Goal: Transaction & Acquisition: Purchase product/service

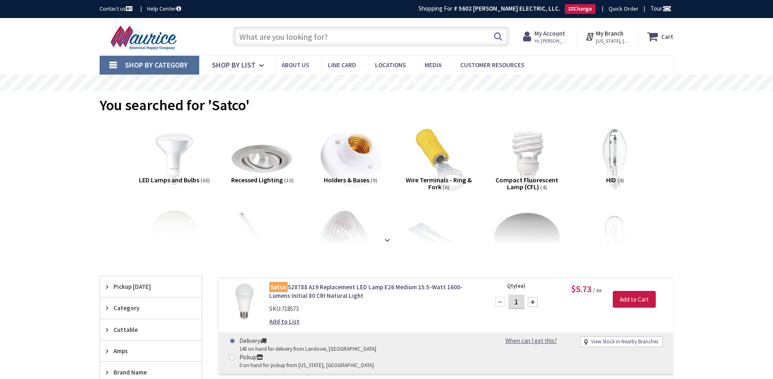
click at [260, 36] on input "text" at bounding box center [371, 36] width 277 height 21
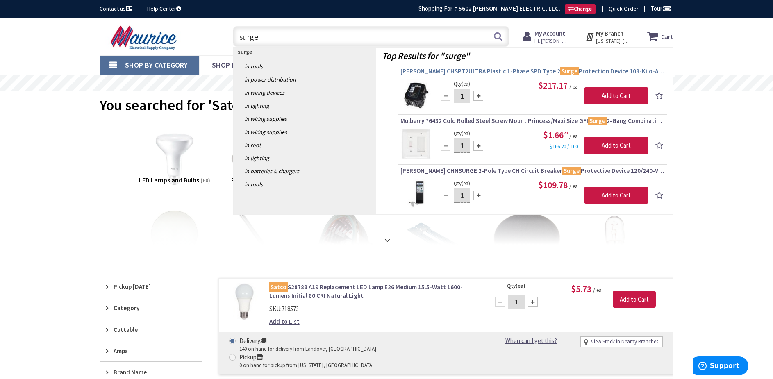
type input "surge"
click at [499, 69] on span "[PERSON_NAME] CHSPT2ULTRA Plastic 1-Phase SPD Type 2 Surge Protection Device 10…" at bounding box center [533, 71] width 265 height 8
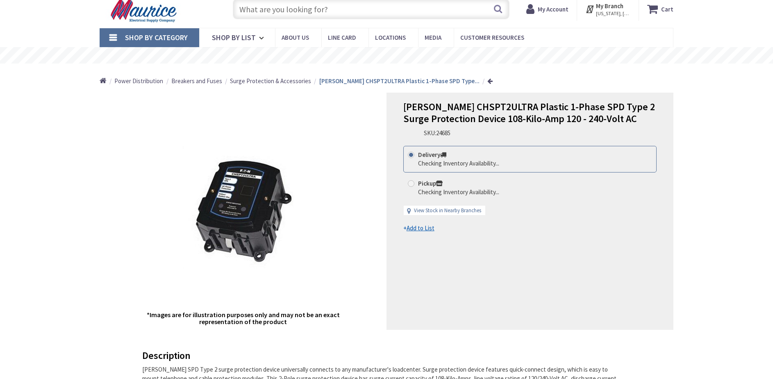
type input "[GEOGRAPHIC_DATA], [STREET_ADDRESS]"
